Goal: Navigation & Orientation: Find specific page/section

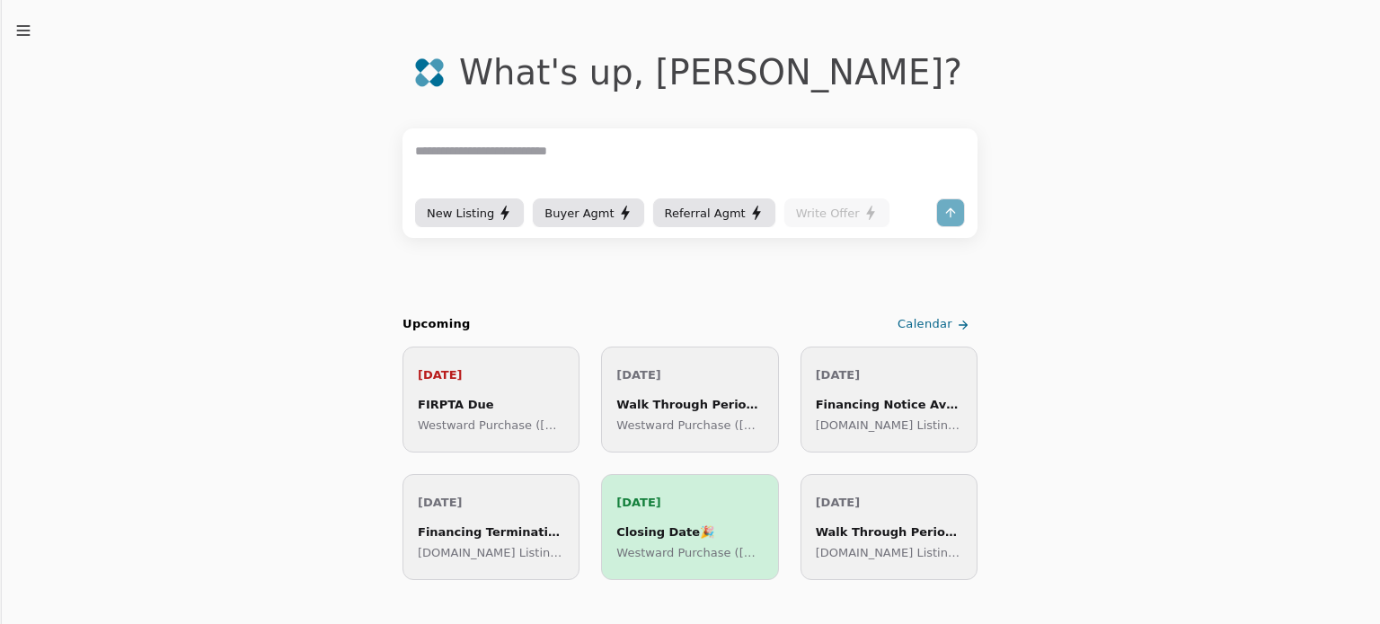
scroll to position [180, 0]
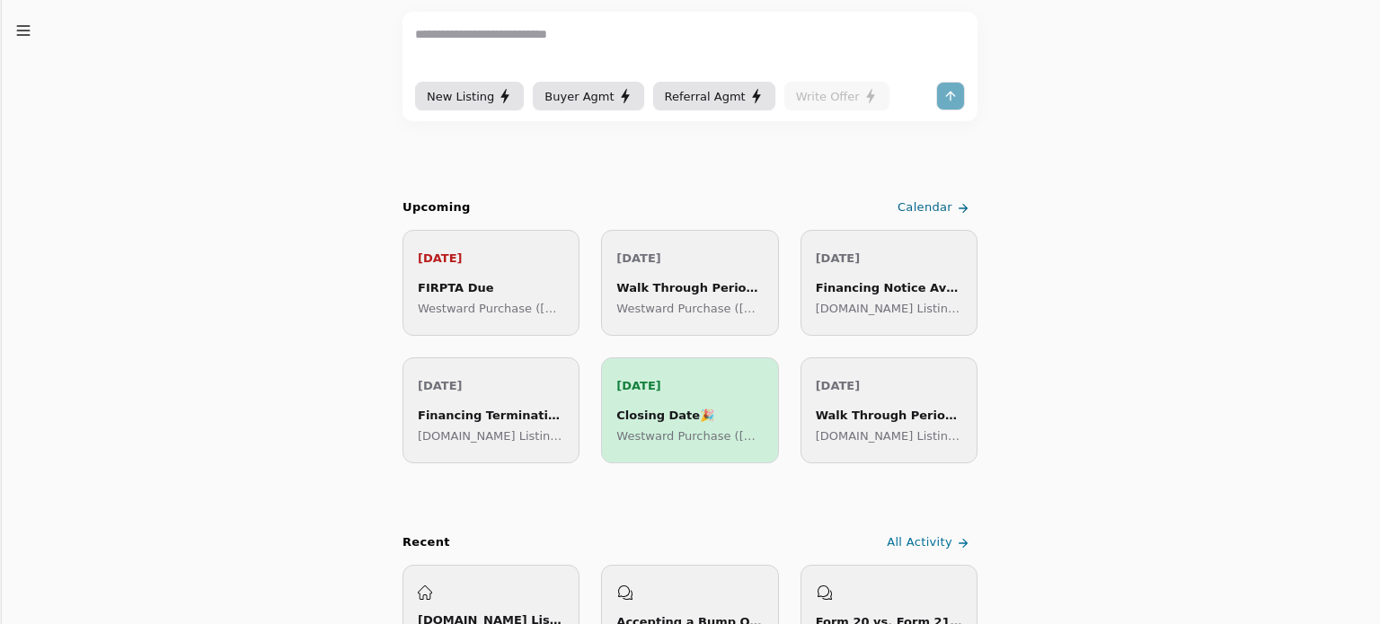
click at [496, 283] on div "FIRPTA Due" at bounding box center [491, 287] width 146 height 19
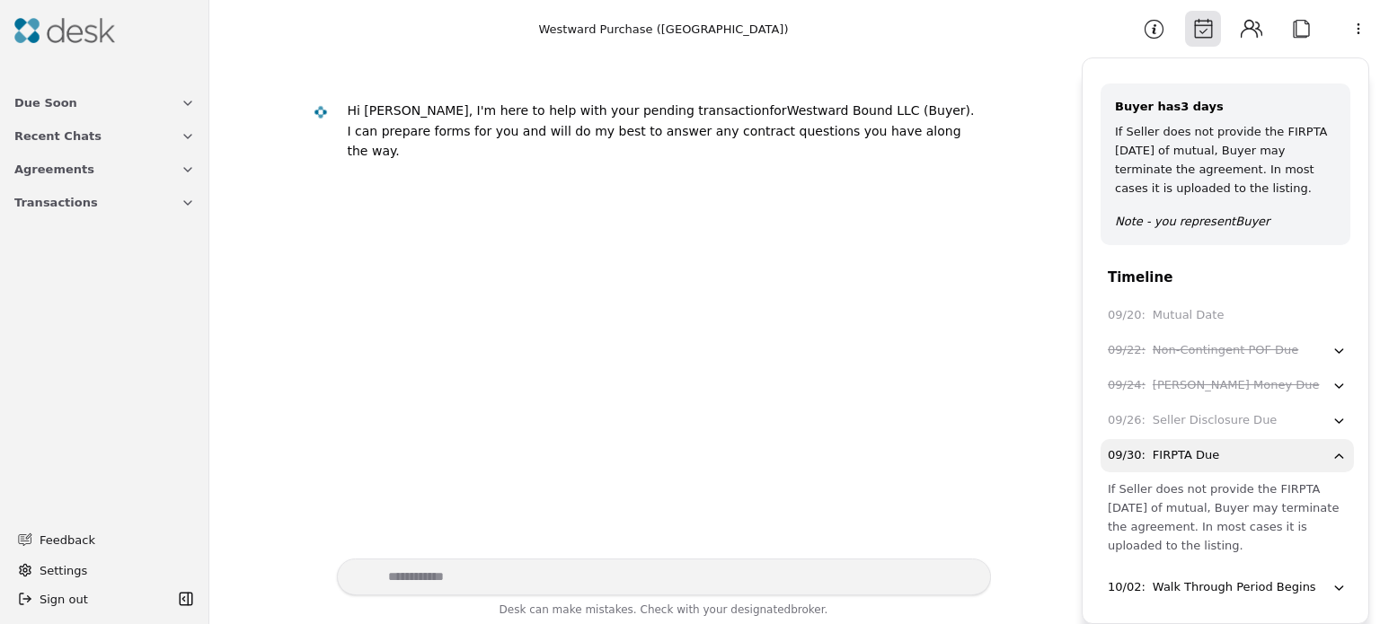
click at [66, 204] on span "Transactions" at bounding box center [56, 202] width 84 height 19
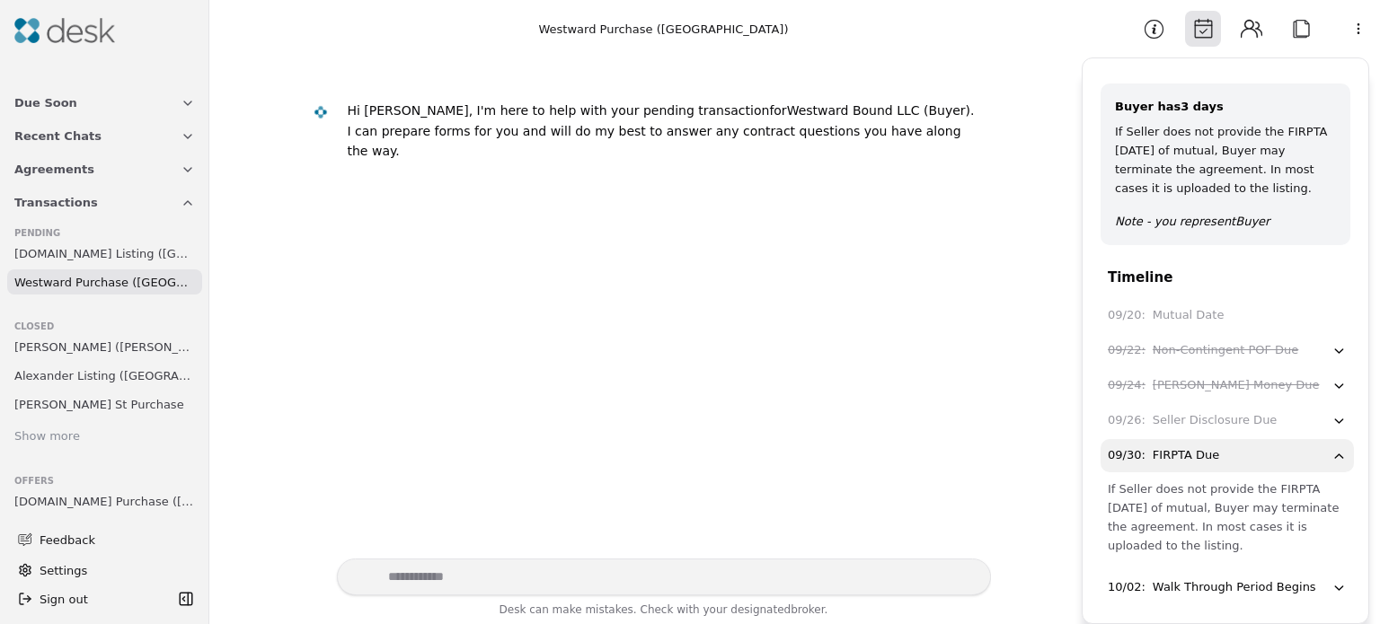
click at [98, 258] on span "[DOMAIN_NAME] Listing ([GEOGRAPHIC_DATA])" at bounding box center [104, 253] width 181 height 19
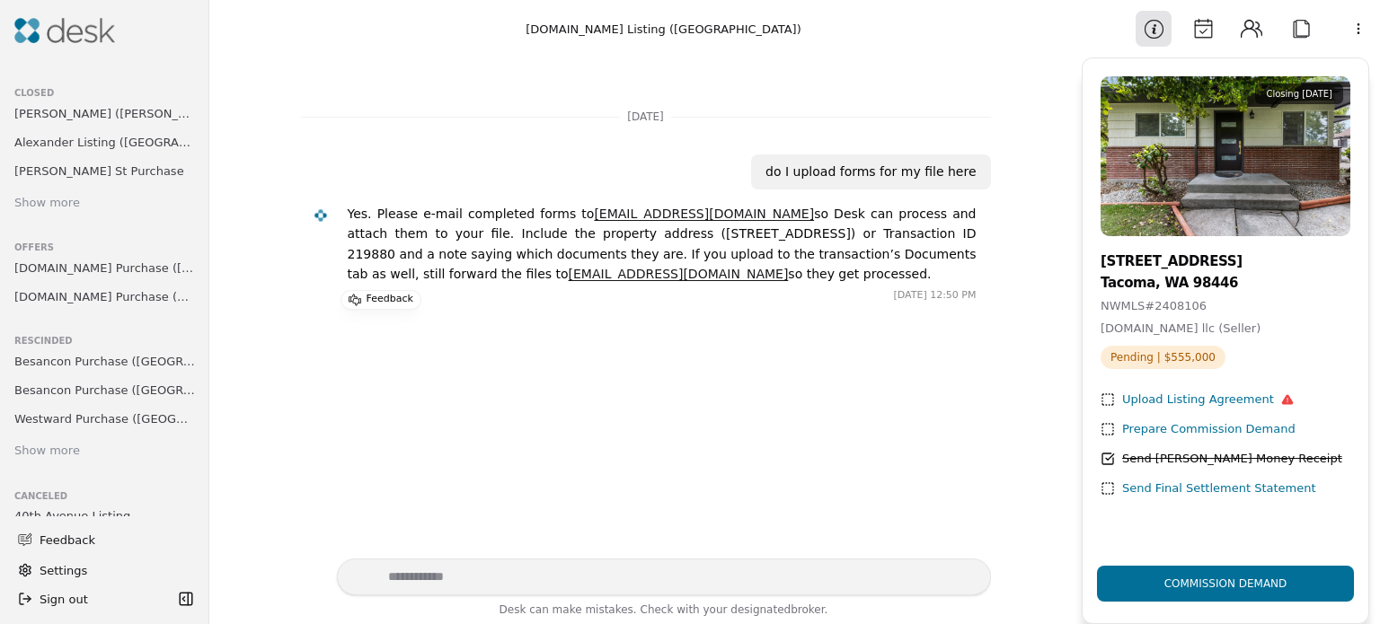
scroll to position [144, 0]
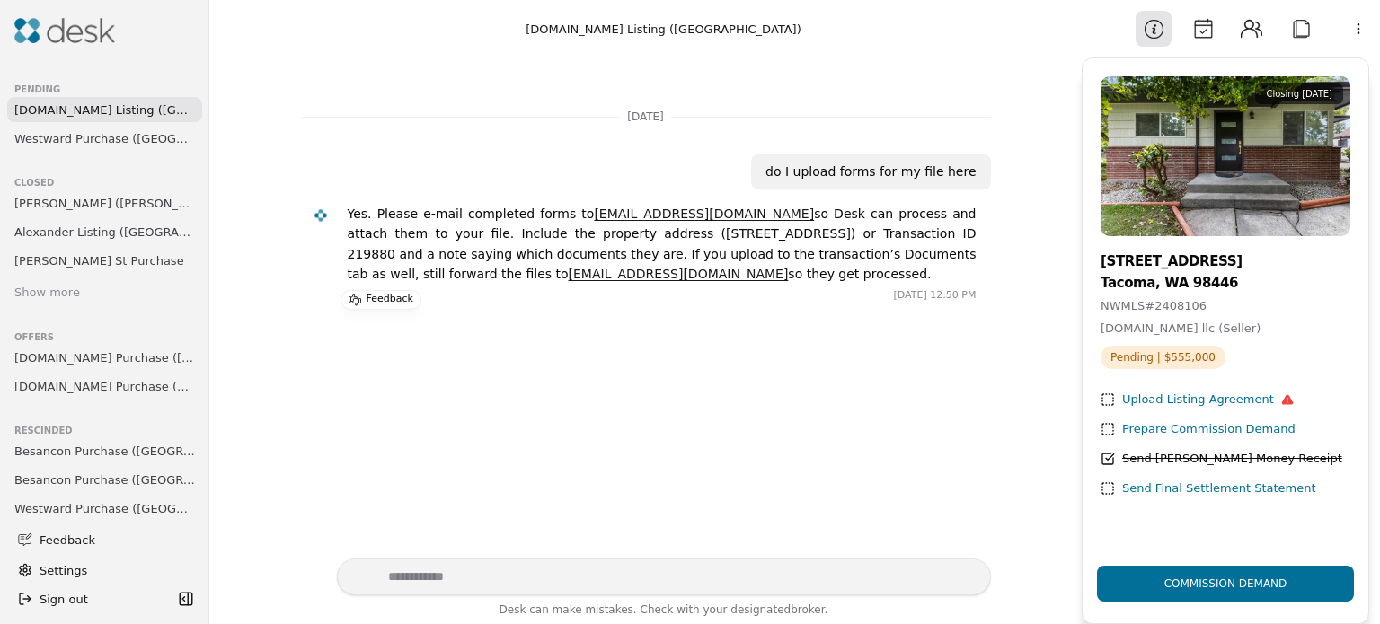
click at [143, 354] on span "[DOMAIN_NAME] Purchase ([GEOGRAPHIC_DATA])" at bounding box center [104, 358] width 181 height 19
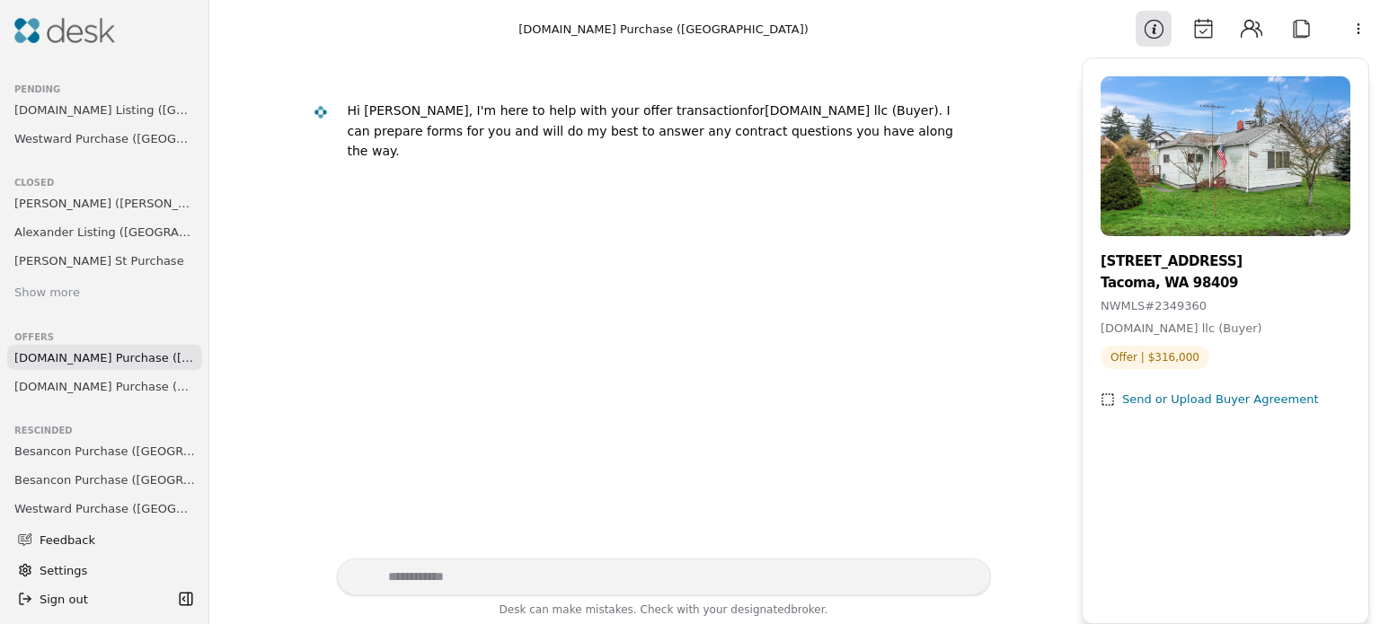
click at [79, 384] on span "[DOMAIN_NAME] Purchase (C Street)" at bounding box center [104, 386] width 181 height 19
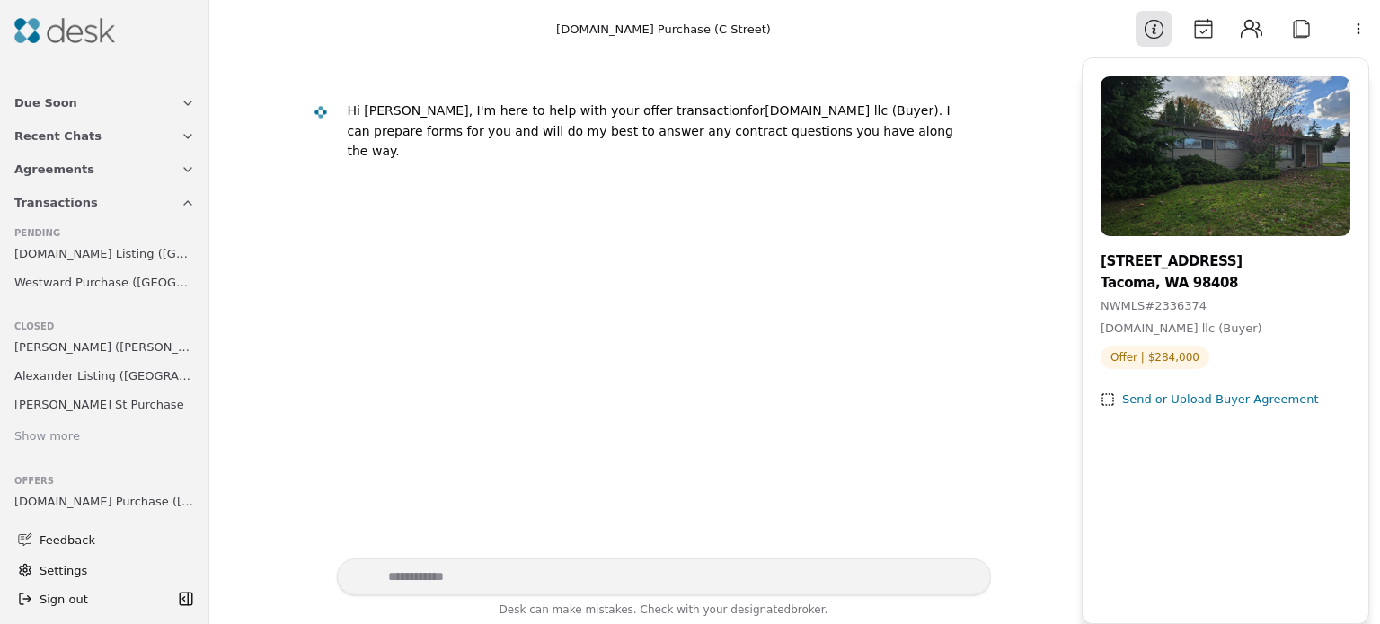
click at [66, 103] on button "Due Soon" at bounding box center [105, 102] width 202 height 33
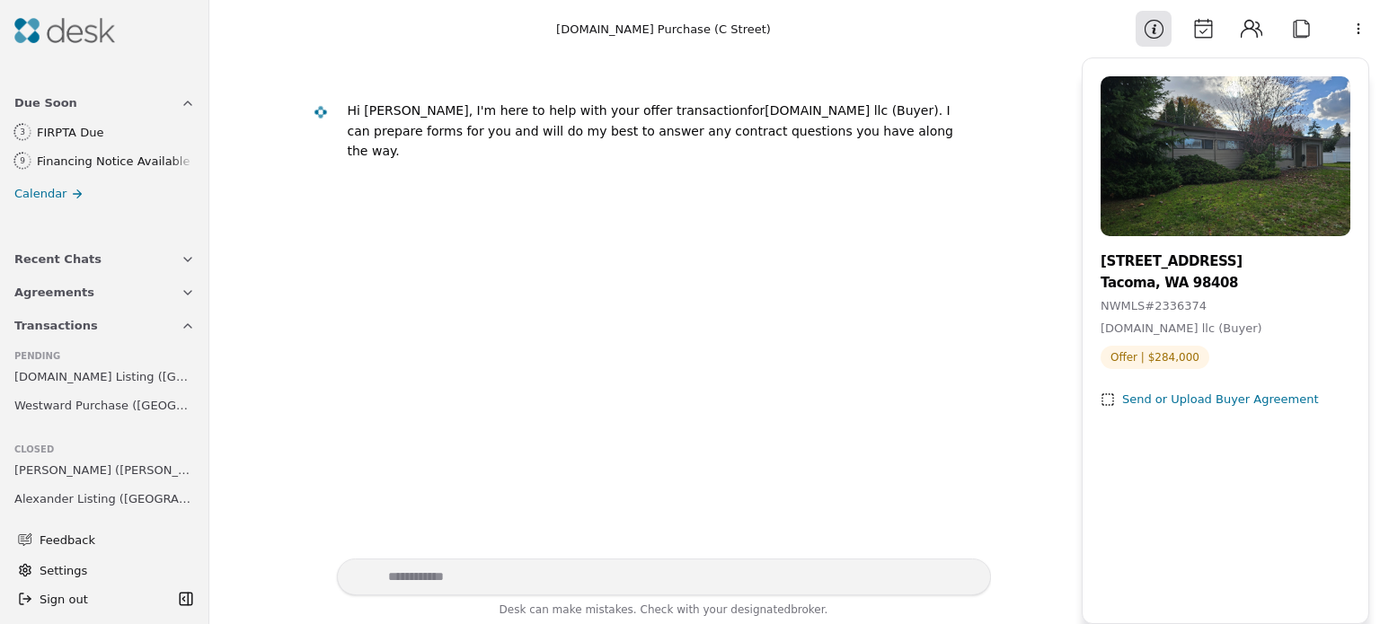
click at [67, 253] on span "Recent Chats" at bounding box center [57, 259] width 87 height 19
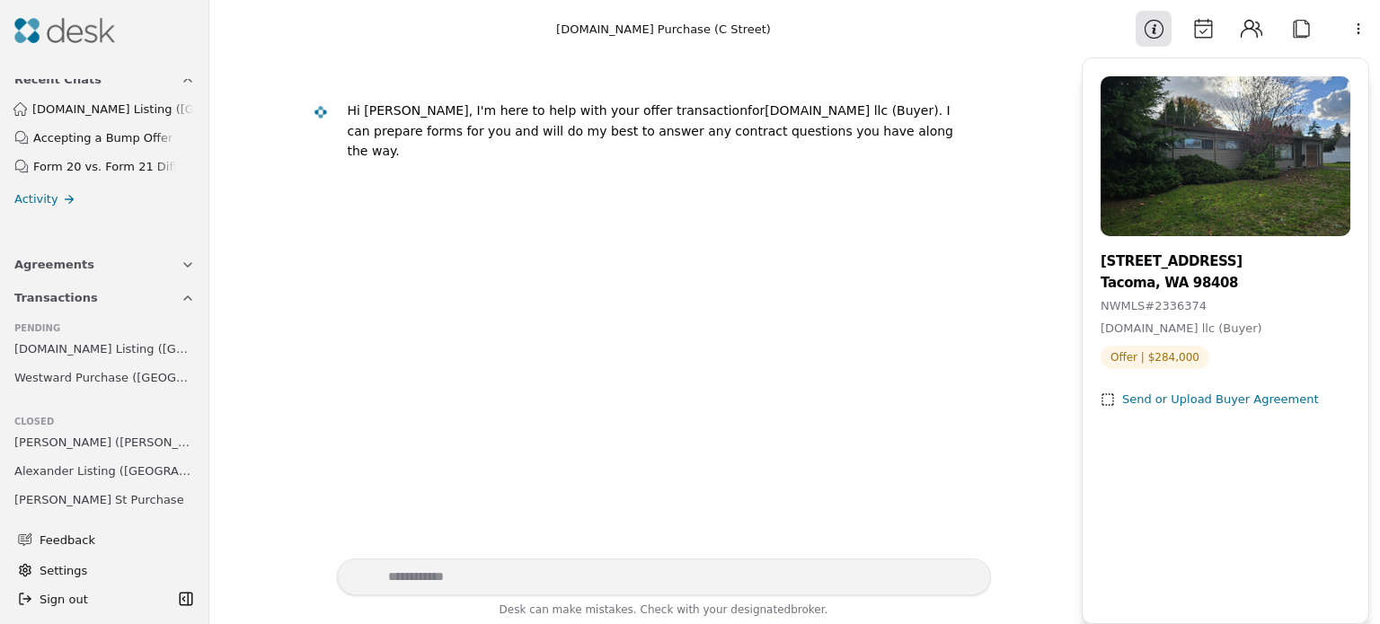
click at [71, 255] on span "Agreements" at bounding box center [54, 264] width 80 height 19
